Goal: Transaction & Acquisition: Purchase product/service

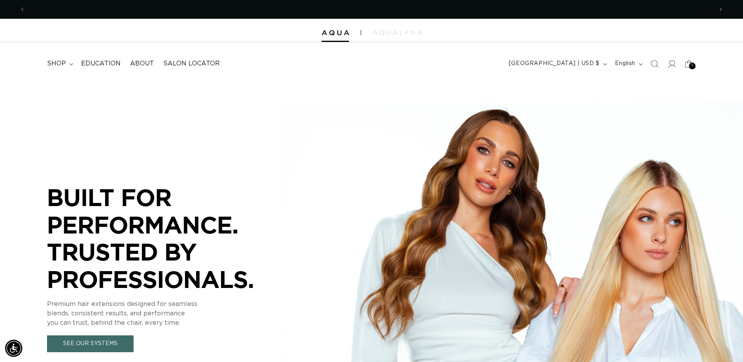
scroll to position [0, 688]
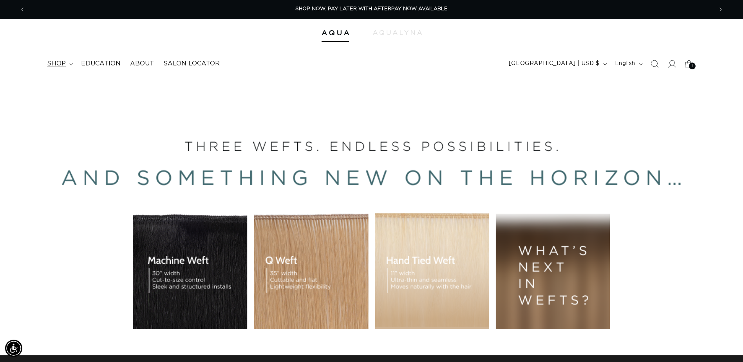
click at [66, 64] on summary "shop" at bounding box center [59, 64] width 34 height 18
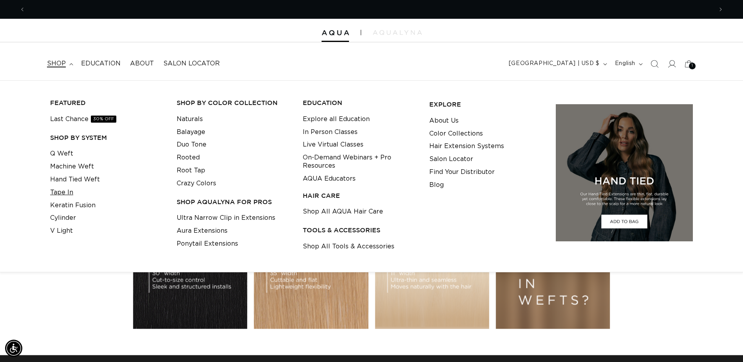
scroll to position [0, 1375]
click at [69, 202] on link "Keratin Fusion" at bounding box center [72, 205] width 45 height 13
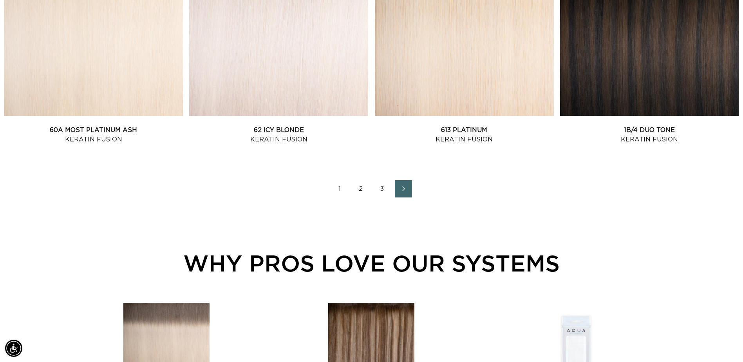
scroll to position [1097, 0]
click at [361, 188] on link "2" at bounding box center [361, 188] width 17 height 17
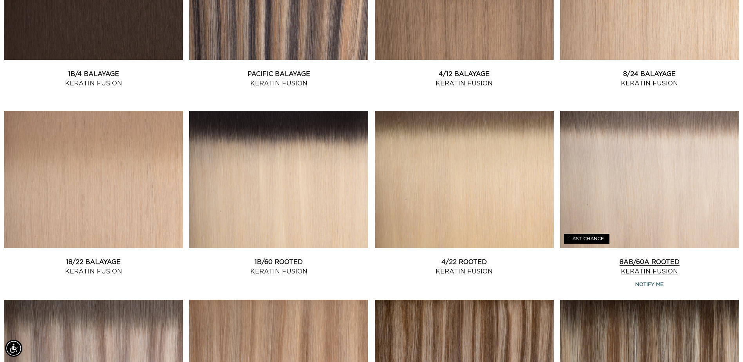
scroll to position [0, 1375]
click at [654, 257] on link "8AB/60A Rooted Keratin Fusion" at bounding box center [649, 266] width 179 height 19
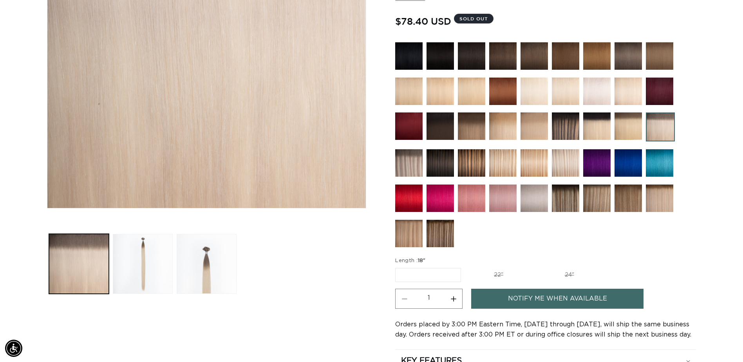
click at [407, 163] on img at bounding box center [408, 162] width 27 height 27
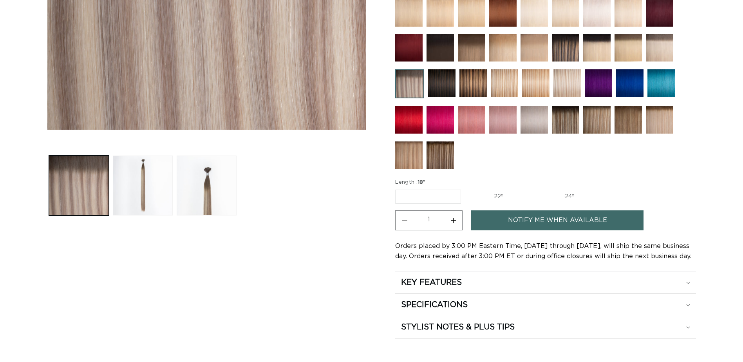
click at [433, 196] on label "18" Variant sold out or unavailable" at bounding box center [428, 197] width 66 height 14
click at [398, 188] on input "18" Variant sold out or unavailable" at bounding box center [397, 188] width 0 height 0
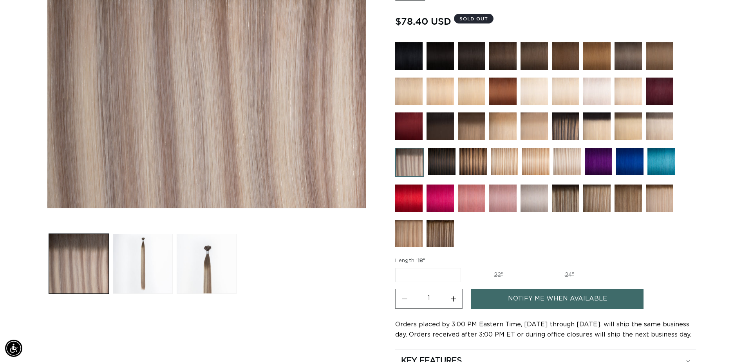
scroll to position [0, 1375]
click at [419, 275] on label "18" Variant sold out or unavailable" at bounding box center [428, 275] width 66 height 14
click at [398, 267] on input "18" Variant sold out or unavailable" at bounding box center [397, 266] width 0 height 0
